Goal: Share content

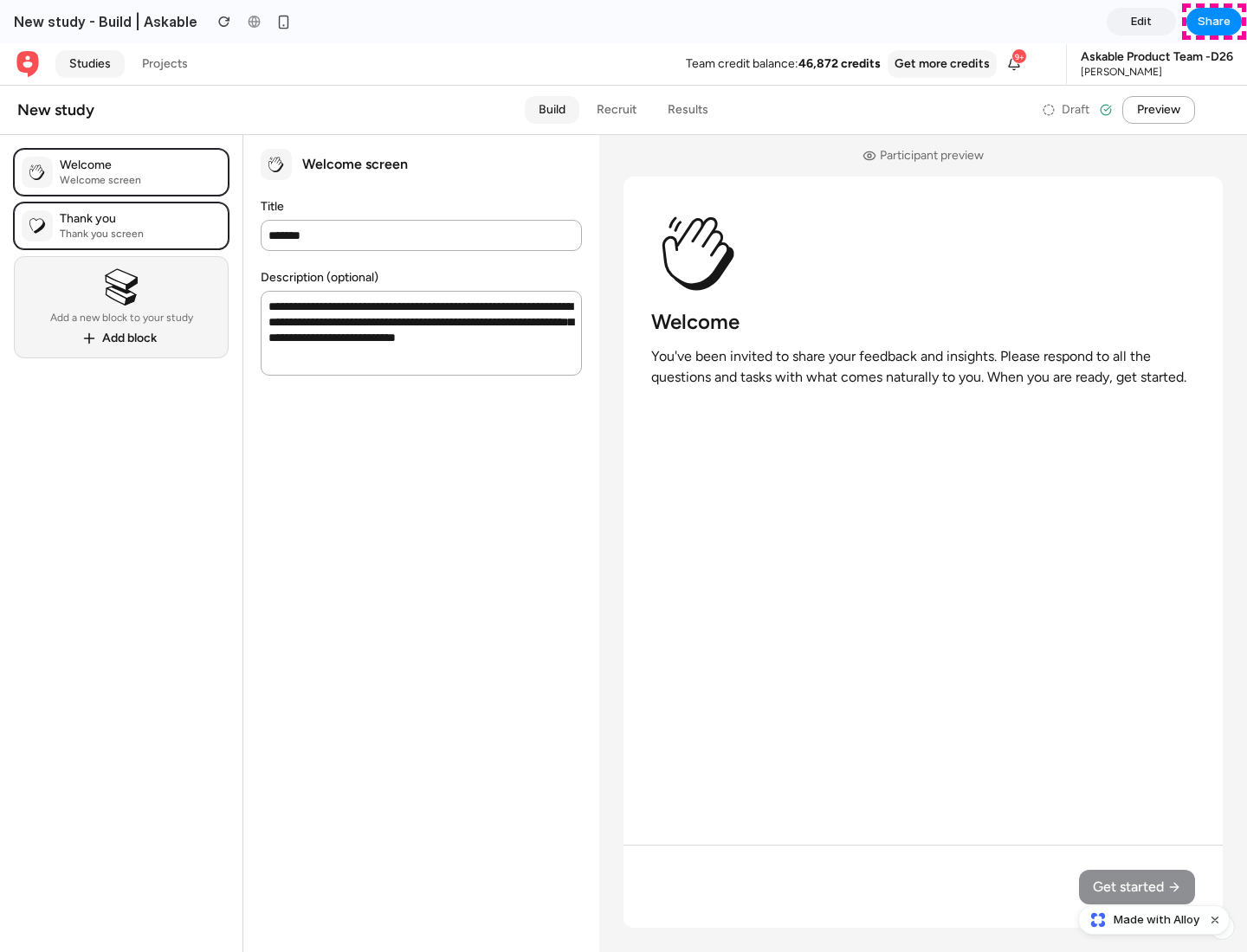
click at [1214, 21] on span "Share" at bounding box center [1214, 21] width 33 height 18
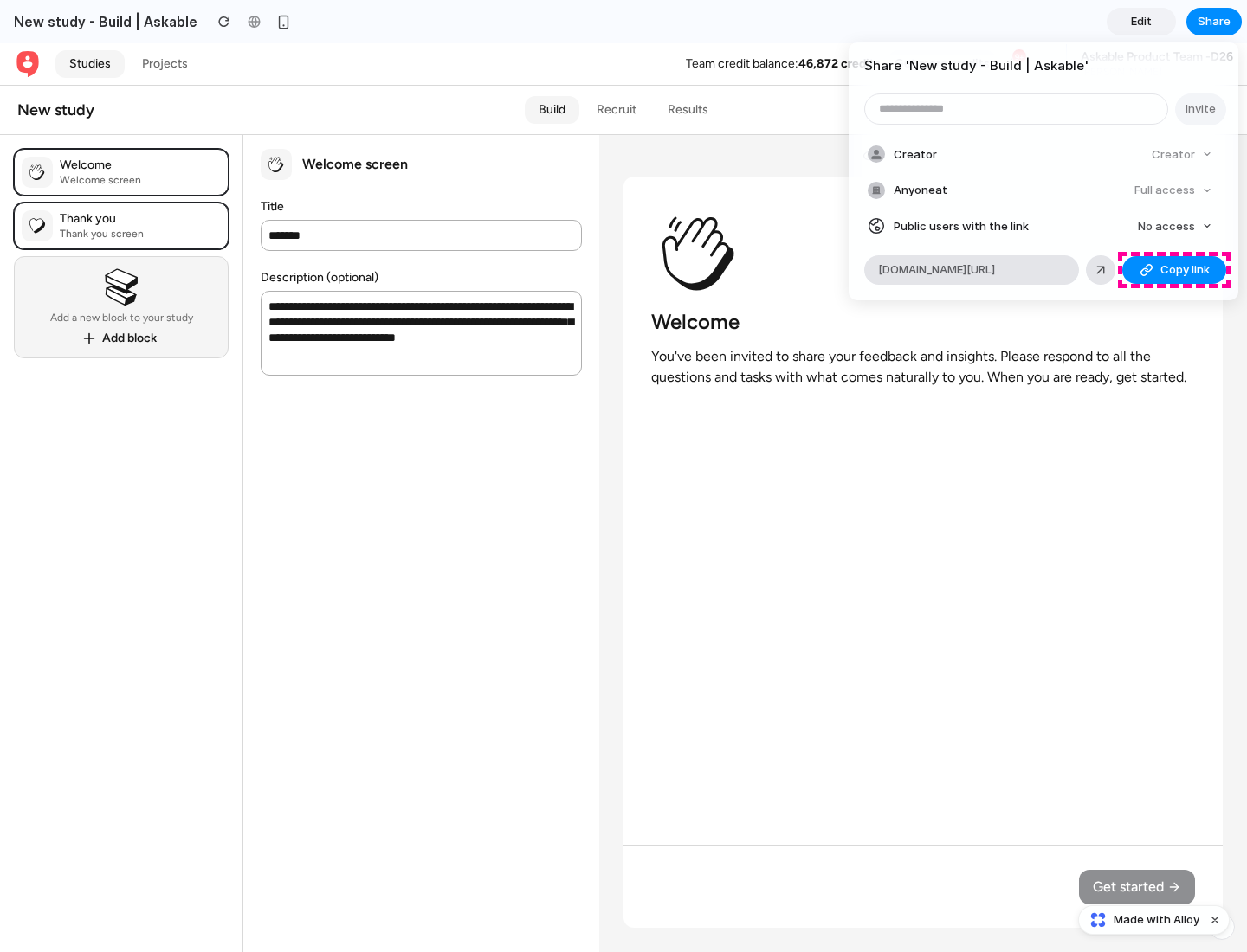
click at [1174, 270] on span "Copy link" at bounding box center [1184, 270] width 49 height 18
click at [1156, 920] on div "Share ' New study - Build | Askable ' Invite Creator Creator Anyone at Full acc…" at bounding box center [624, 476] width 1247 height 952
